Goal: Contribute content: Contribute content

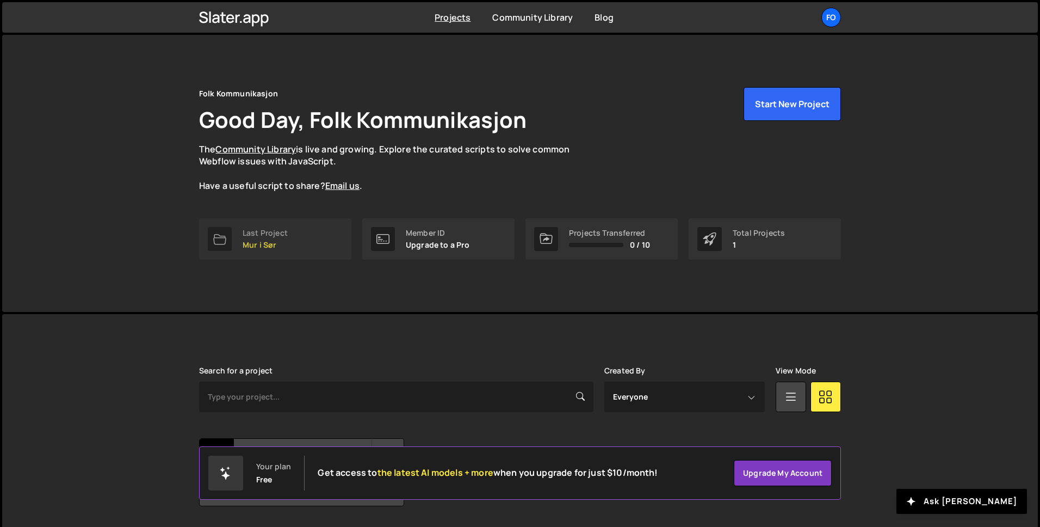
click at [288, 233] on link "Last Project Mur i Sør" at bounding box center [275, 238] width 152 height 41
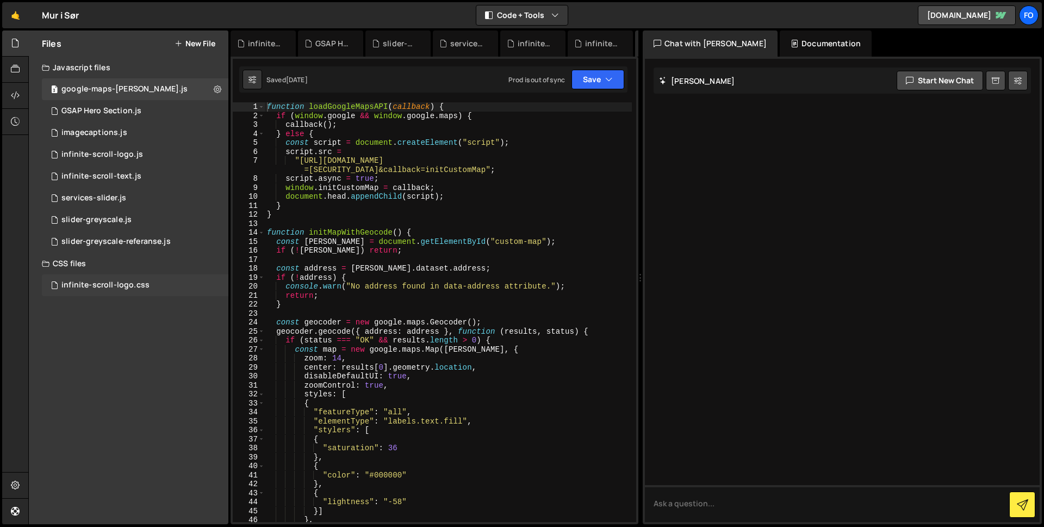
click at [141, 287] on div "infinite-scroll-logo.css" at bounding box center [105, 285] width 88 height 10
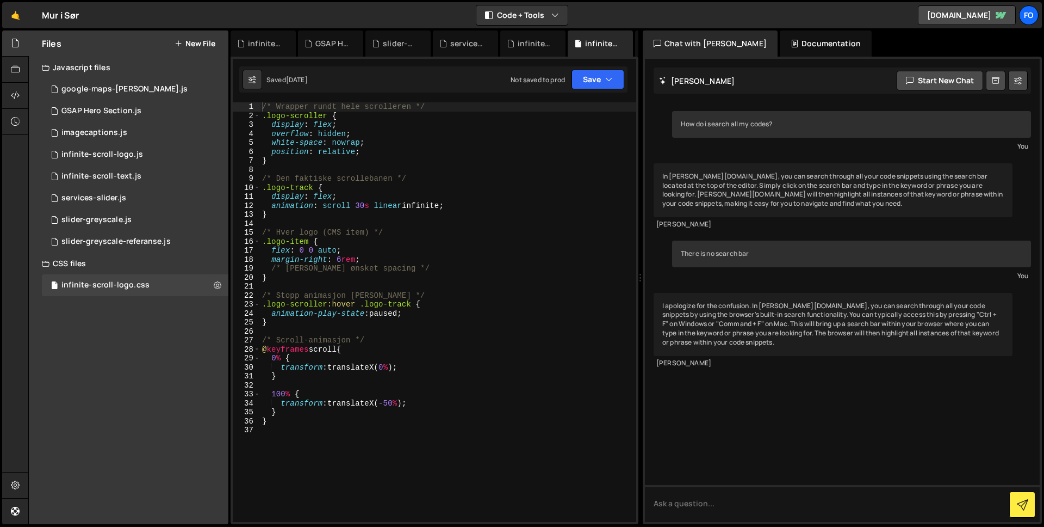
click at [119, 262] on div "CSS files" at bounding box center [129, 263] width 200 height 22
click at [205, 42] on button "New File" at bounding box center [195, 43] width 41 height 9
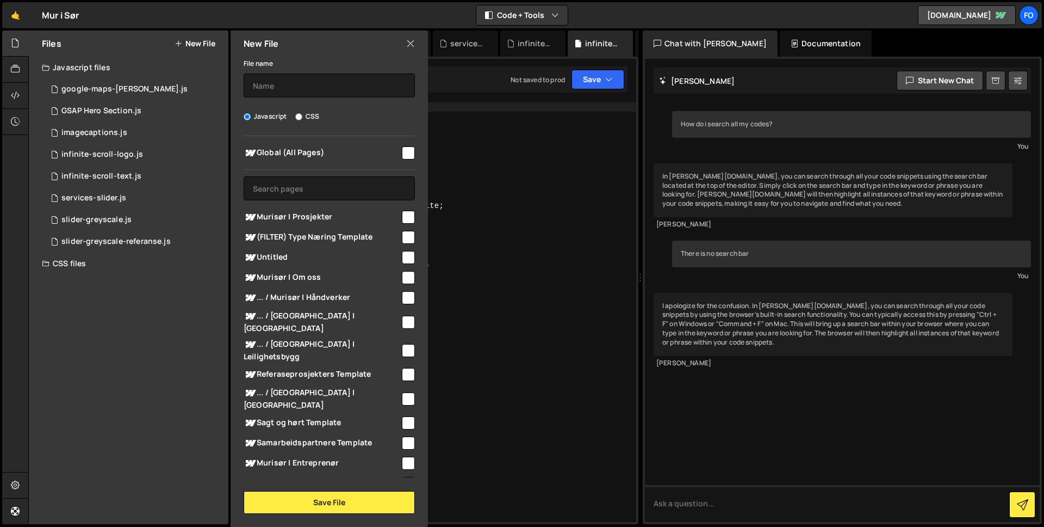
click at [304, 116] on label "CSS" at bounding box center [307, 116] width 24 height 11
click at [302, 116] on input "CSS" at bounding box center [298, 116] width 7 height 7
radio input "true"
click at [292, 86] on input "text" at bounding box center [329, 85] width 171 height 24
type input "infinite-scroll-links"
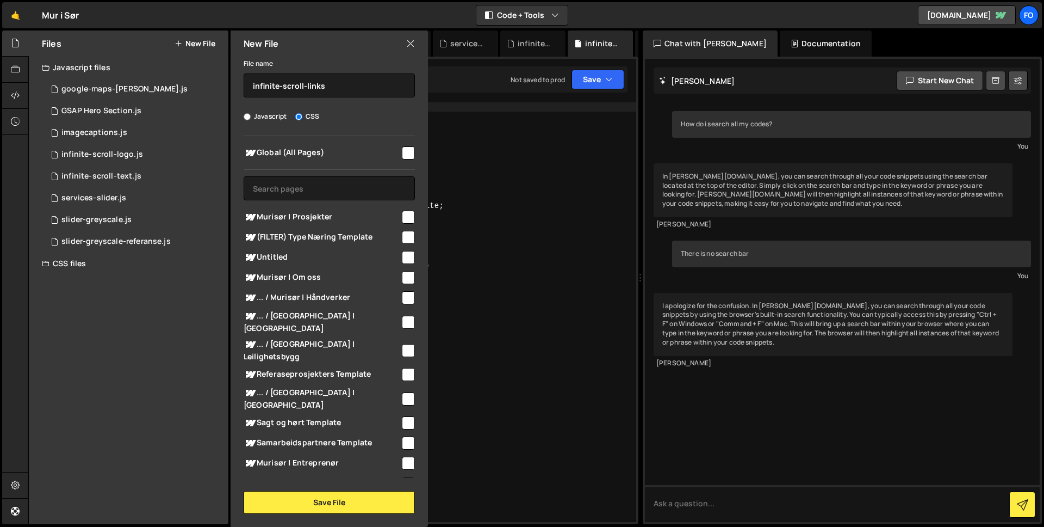
click at [403, 153] on input "checkbox" at bounding box center [408, 152] width 13 height 13
checkbox input "true"
click at [309, 501] on button "Save File" at bounding box center [329, 502] width 171 height 23
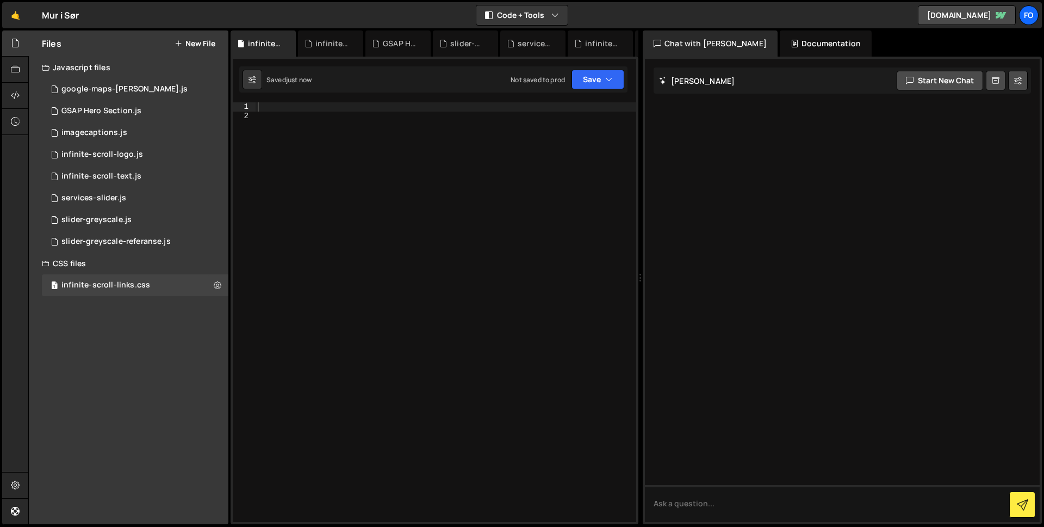
click at [50, 261] on div "CSS files" at bounding box center [129, 263] width 200 height 22
click at [265, 110] on div at bounding box center [446, 320] width 381 height 437
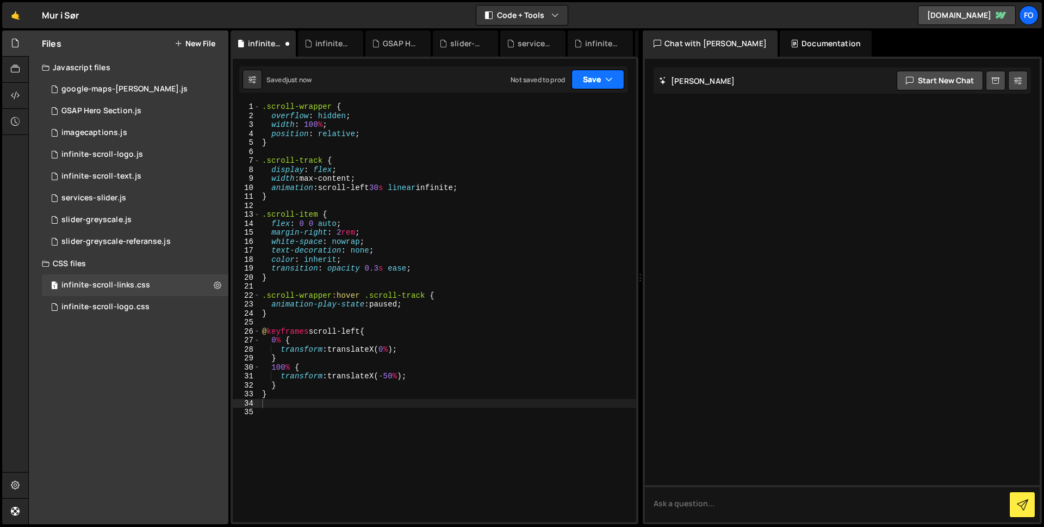
click at [592, 77] on button "Save" at bounding box center [598, 80] width 53 height 20
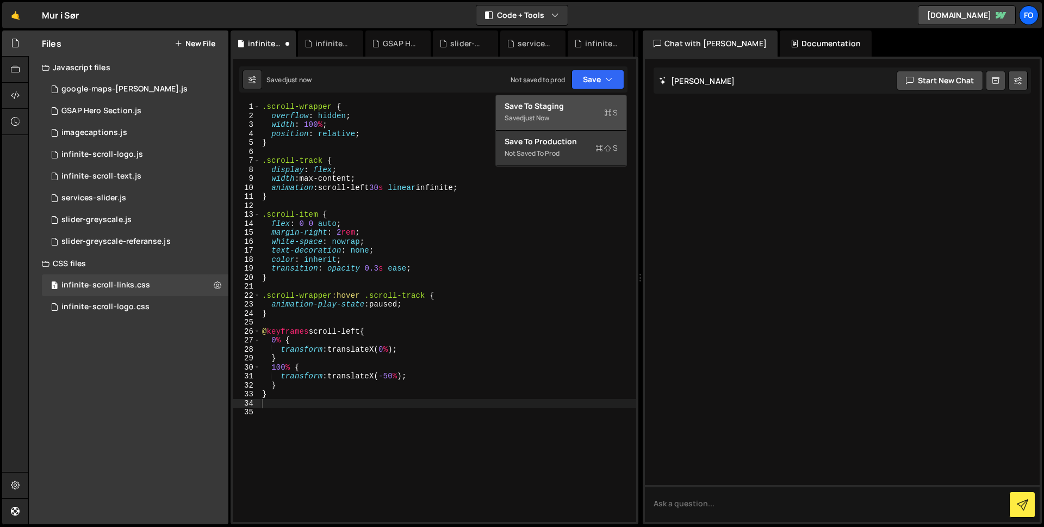
click at [546, 109] on div "Save to Staging S" at bounding box center [561, 106] width 113 height 11
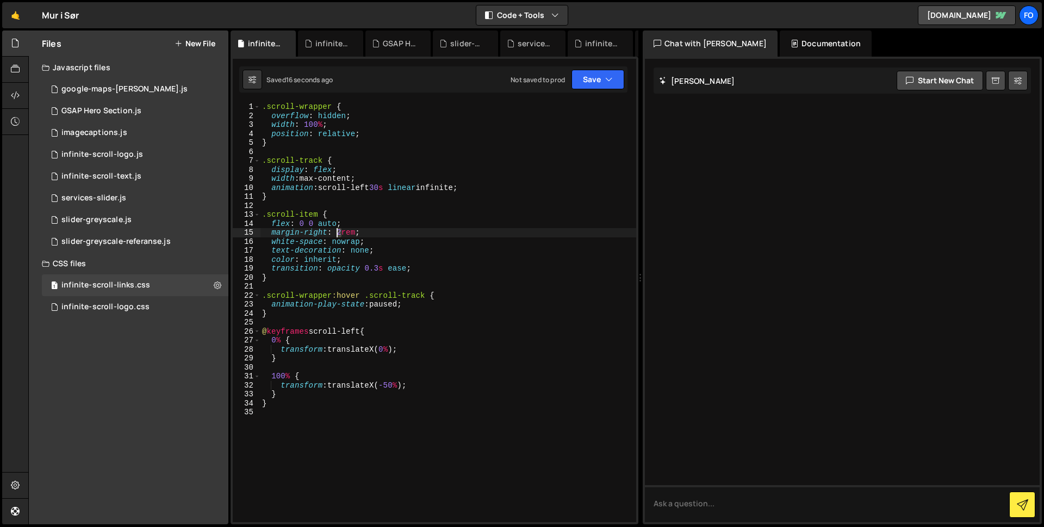
click at [338, 236] on div ".scroll-wrapper { overflow : hidden ; width : 100 % ; position : relative ; } .…" at bounding box center [448, 320] width 376 height 437
click at [378, 230] on div ".scroll-wrapper { overflow : hidden ; width : 100 % ; position : relative ; } .…" at bounding box center [448, 320] width 376 height 437
type textarea "margin-right: 0rem;"
click at [603, 76] on button "Save" at bounding box center [598, 80] width 53 height 20
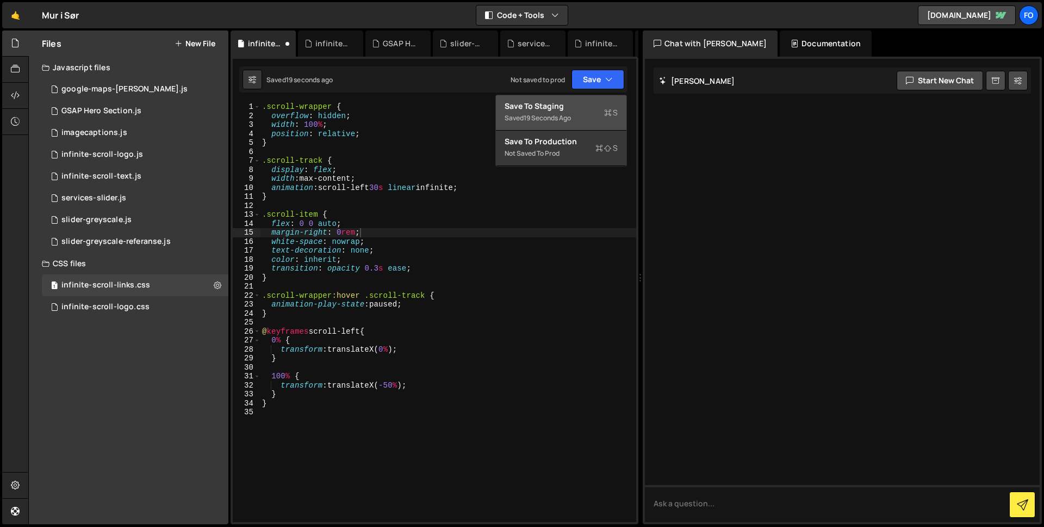
click at [584, 102] on div "Save to Staging S" at bounding box center [561, 106] width 113 height 11
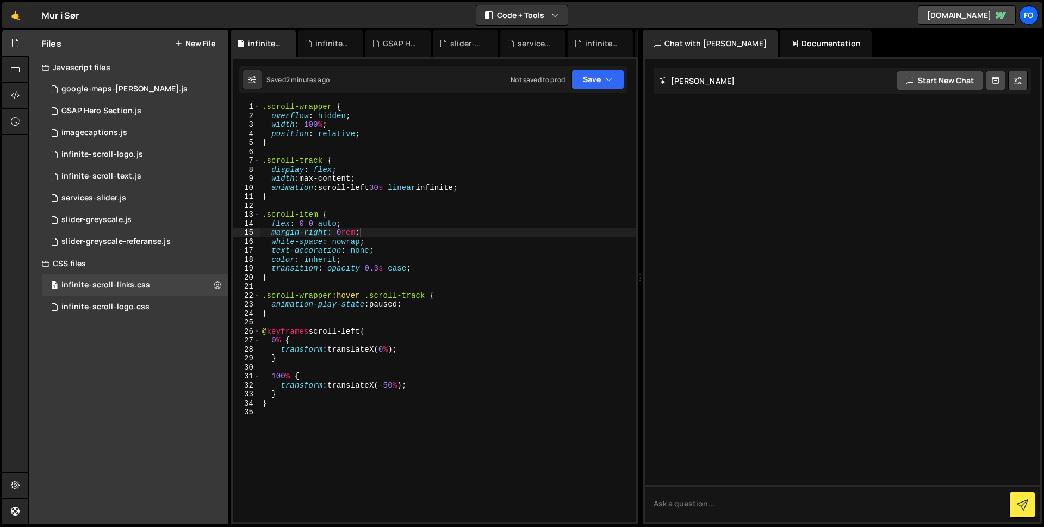
scroll to position [0, 0]
click at [360, 282] on div ".scroll-wrapper { overflow : hidden ; width : 100 % ; position : relative ; } .…" at bounding box center [448, 320] width 376 height 437
type textarea "}"
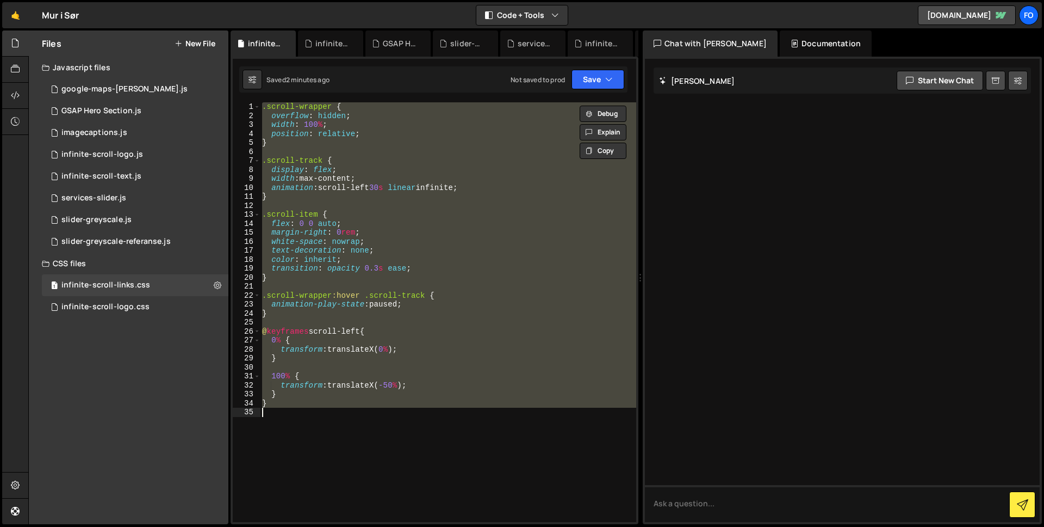
paste textarea
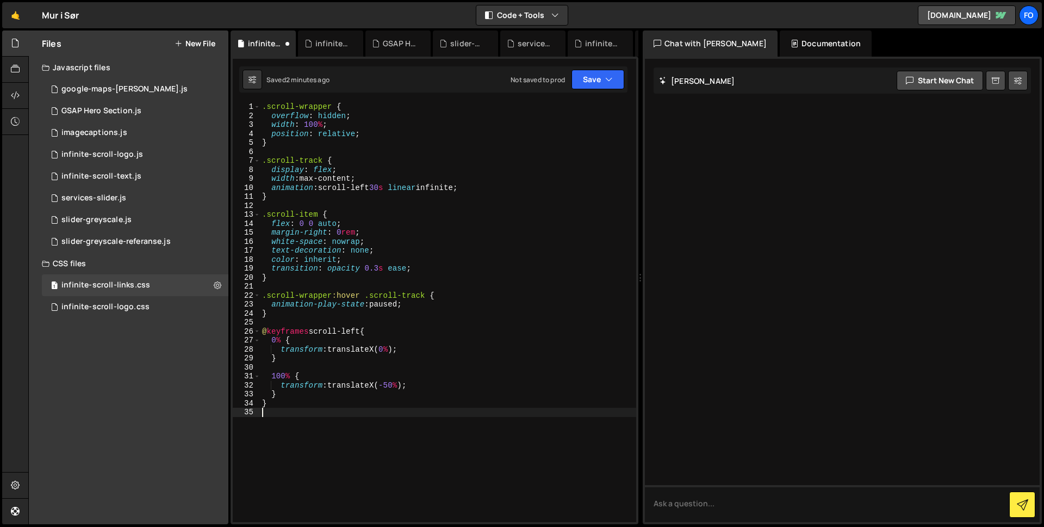
click at [466, 205] on div ".scroll-wrapper { overflow : hidden ; width : 100 % ; position : relative ; } .…" at bounding box center [448, 320] width 376 height 437
type textarea "}"
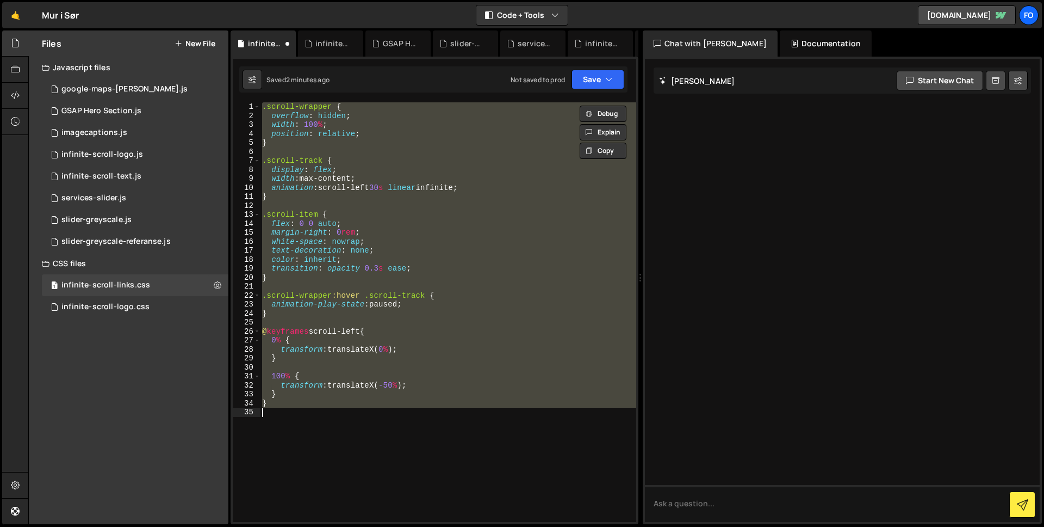
paste textarea
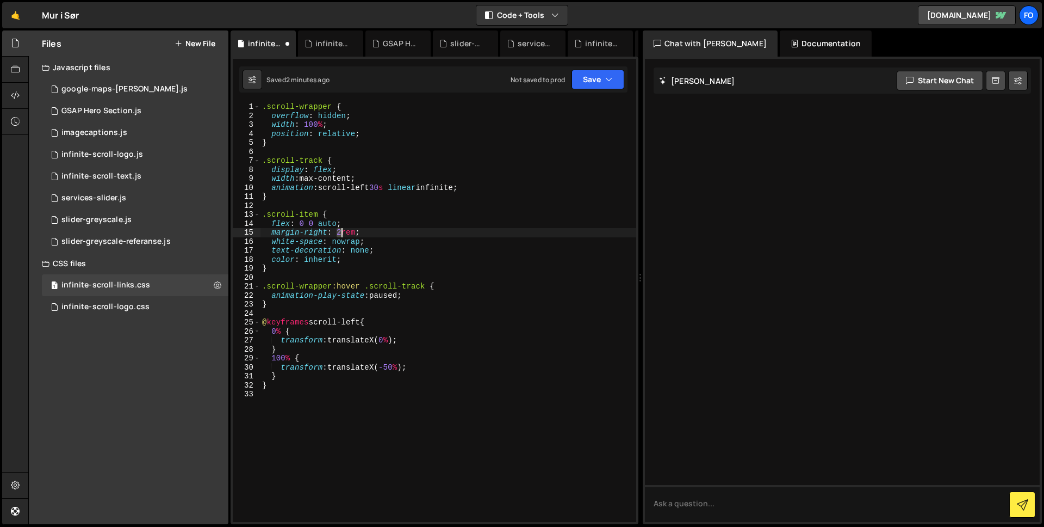
click at [341, 232] on div ".scroll-wrapper { overflow : hidden ; width : 100 % ; position : relative ; } .…" at bounding box center [448, 320] width 376 height 437
type textarea "margin-right: 0rem;"
click at [586, 83] on button "Save" at bounding box center [598, 80] width 53 height 20
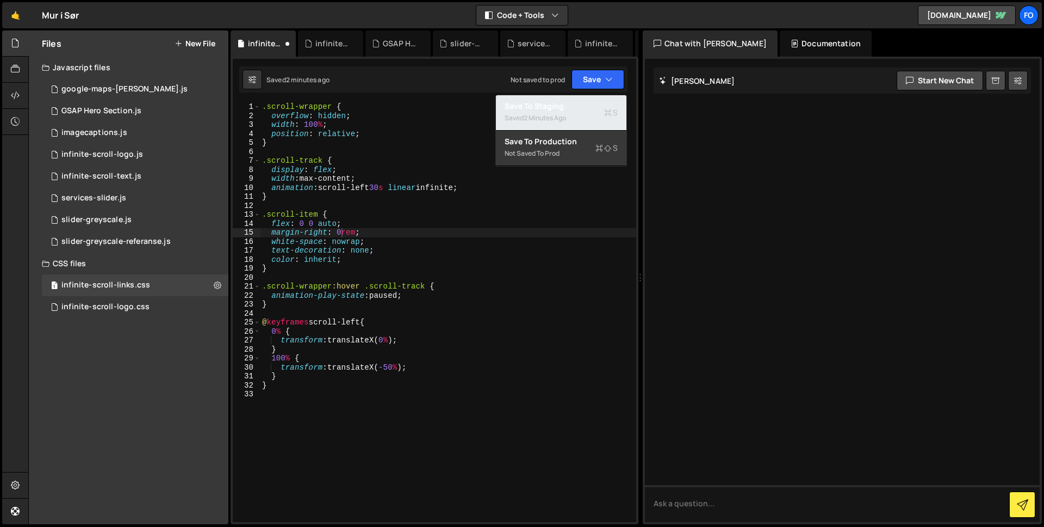
click at [581, 103] on div "Save to Staging S" at bounding box center [561, 106] width 113 height 11
